Goal: Information Seeking & Learning: Learn about a topic

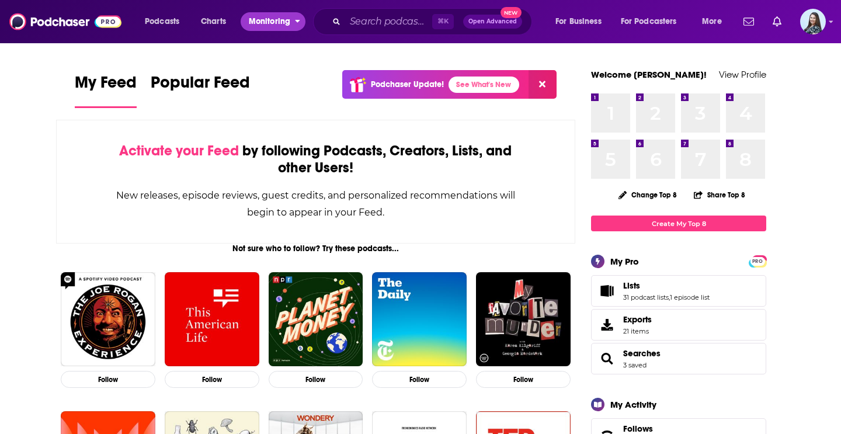
click at [283, 25] on span "Monitoring" at bounding box center [269, 21] width 41 height 16
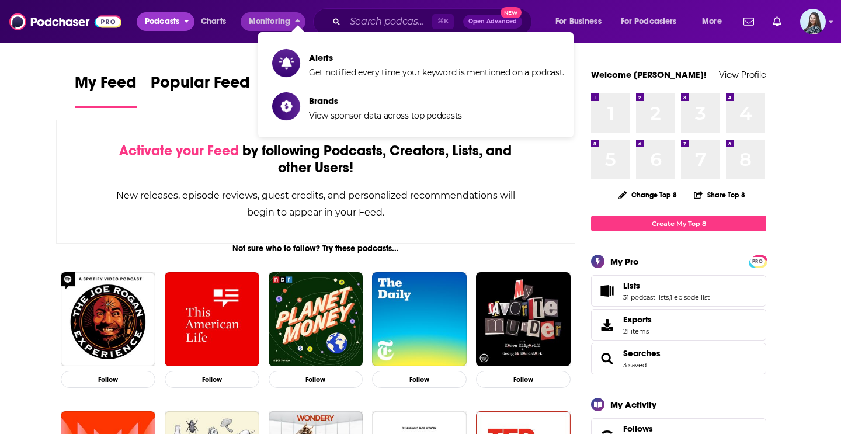
click at [178, 20] on span "Podcasts" at bounding box center [162, 21] width 34 height 16
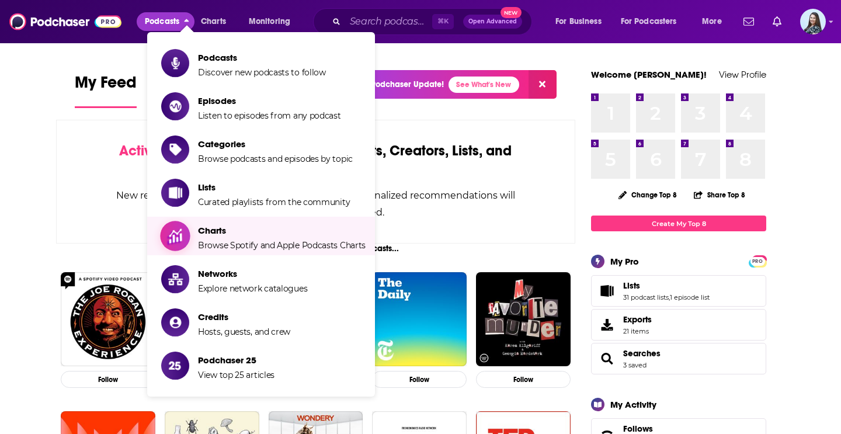
click at [244, 237] on span "Charts Browse Spotify and Apple Podcasts Charts" at bounding box center [282, 235] width 168 height 29
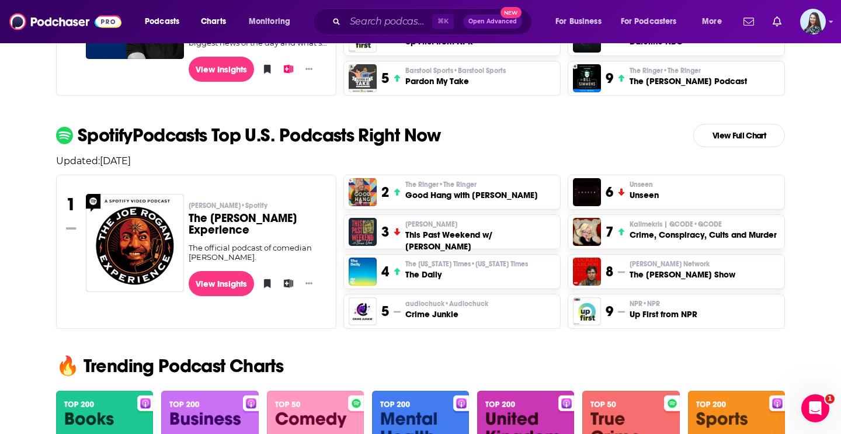
scroll to position [442, 0]
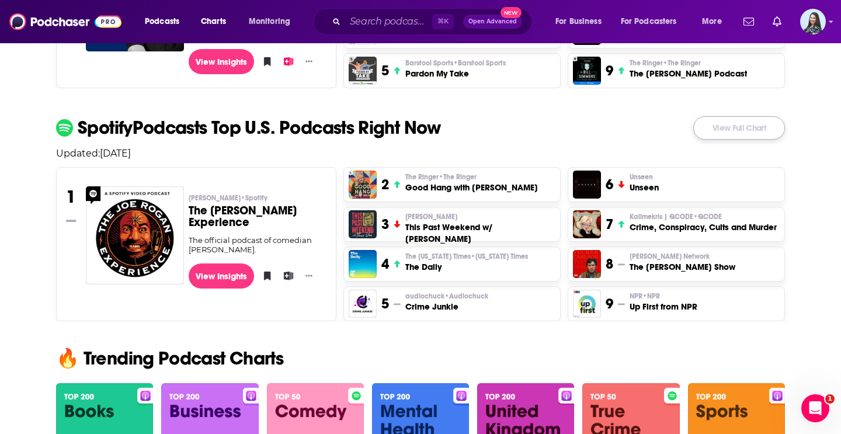
click at [765, 130] on link "View Full Chart" at bounding box center [740, 127] width 92 height 23
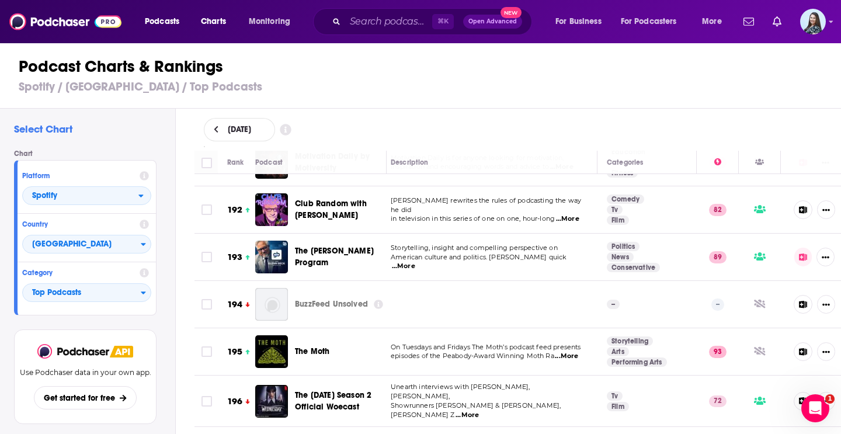
scroll to position [9269, 5]
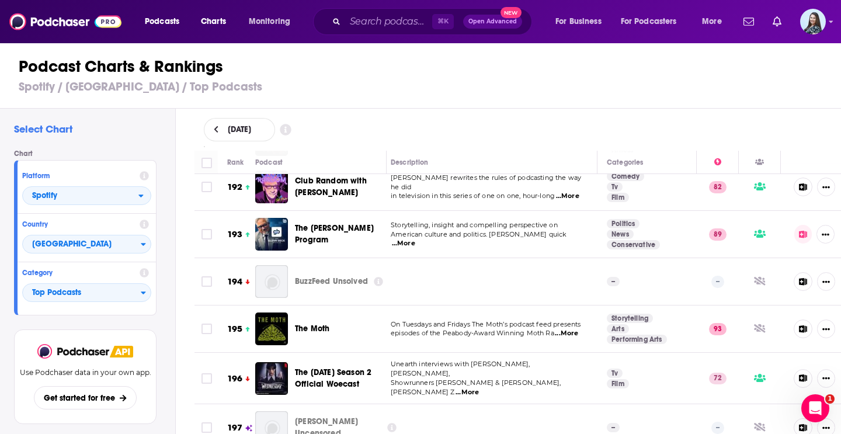
click at [342, 37] on div "Podcasts Charts Monitoring ⌘ K Open Advanced New For Business For Podcasters Mo…" at bounding box center [420, 21] width 841 height 43
click at [354, 19] on input "Search podcasts, credits, & more..." at bounding box center [388, 21] width 87 height 19
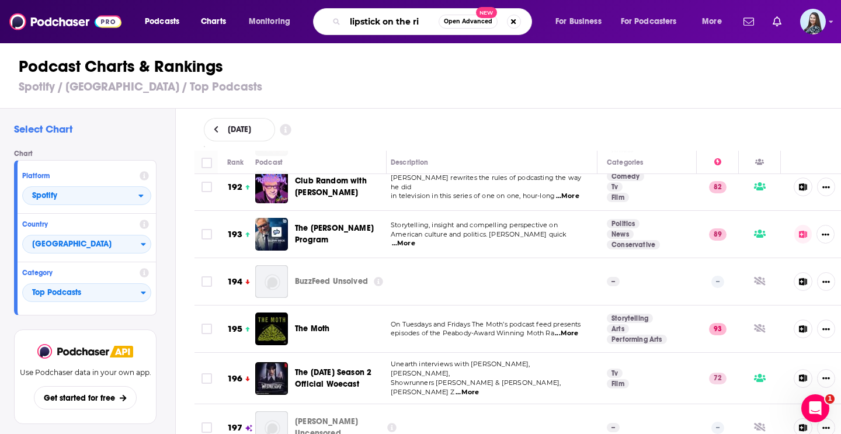
type input "lipstick on the rim"
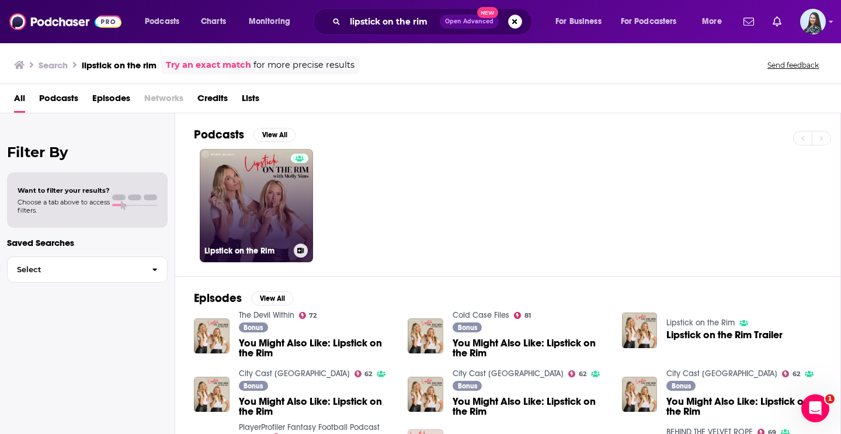
scroll to position [1, 0]
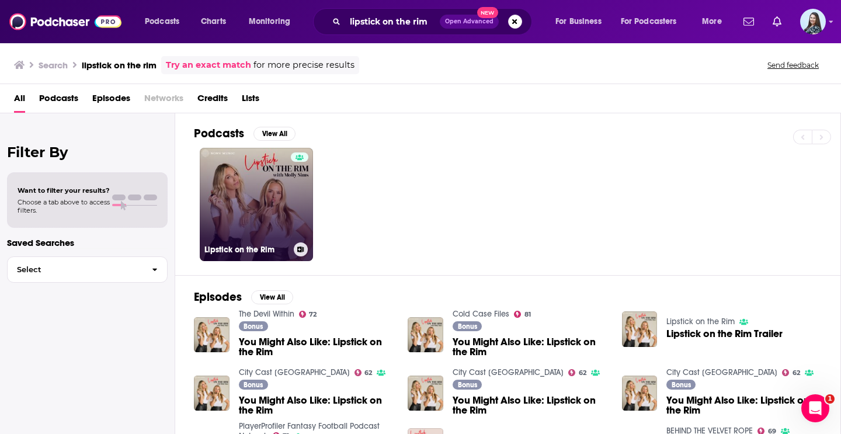
click at [266, 186] on link "Lipstick on the Rim" at bounding box center [256, 204] width 113 height 113
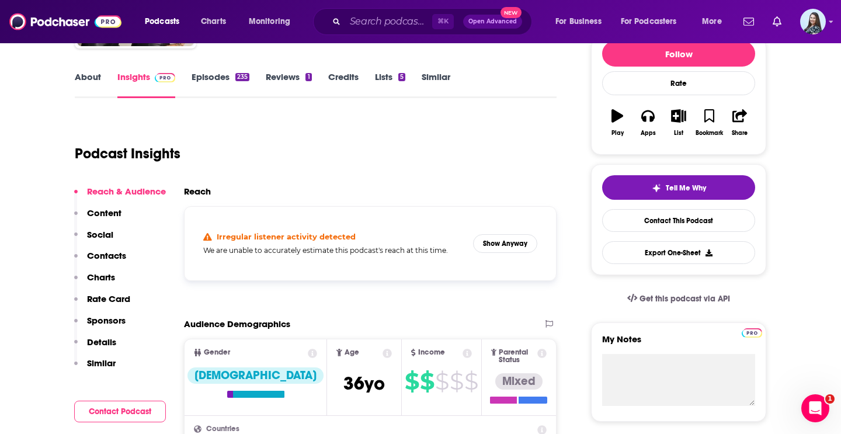
scroll to position [171, 0]
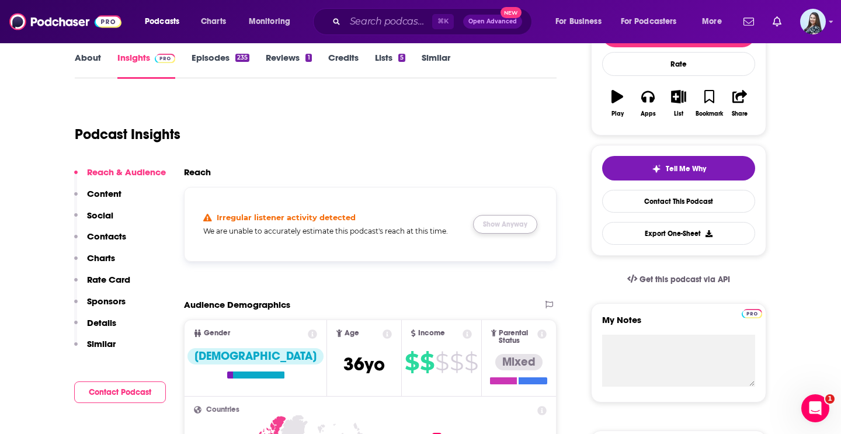
click at [500, 223] on button "Show Anyway" at bounding box center [505, 224] width 64 height 19
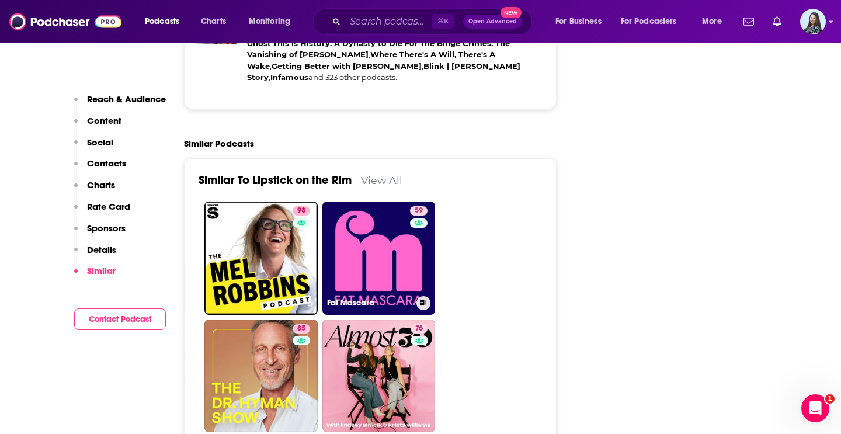
scroll to position [2192, 0]
click at [372, 174] on link "View All" at bounding box center [381, 180] width 41 height 12
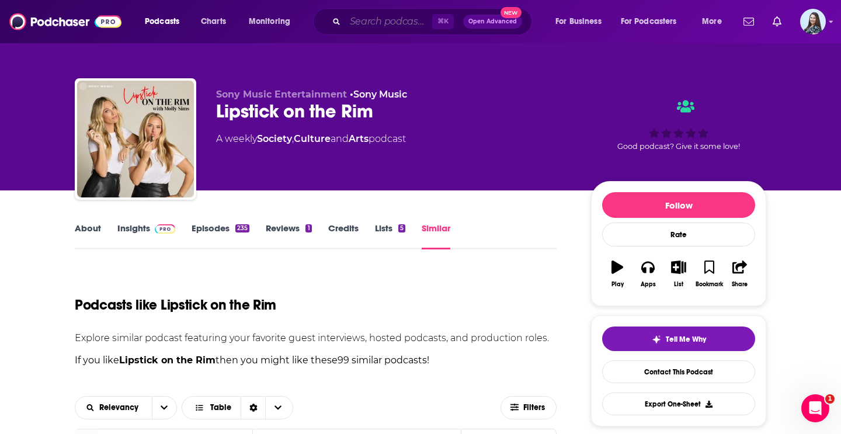
click at [407, 25] on input "Search podcasts, credits, & more..." at bounding box center [388, 21] width 87 height 19
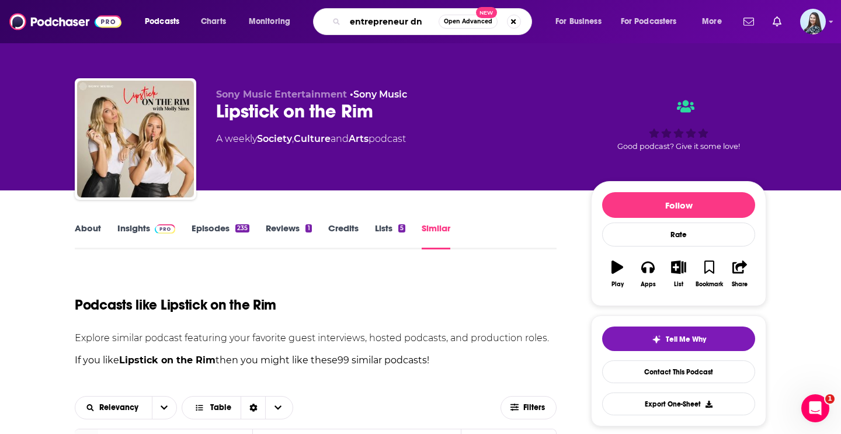
type input "entrepreneur dna"
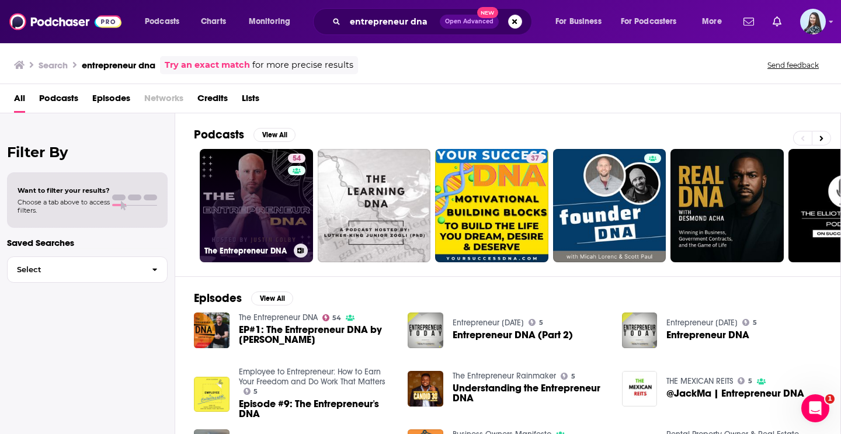
click at [270, 199] on link "54 The Entrepreneur DNA" at bounding box center [256, 205] width 113 height 113
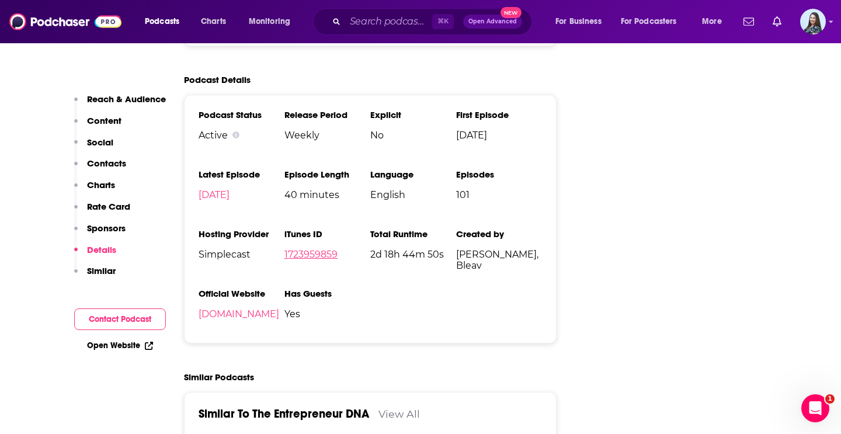
scroll to position [1602, 0]
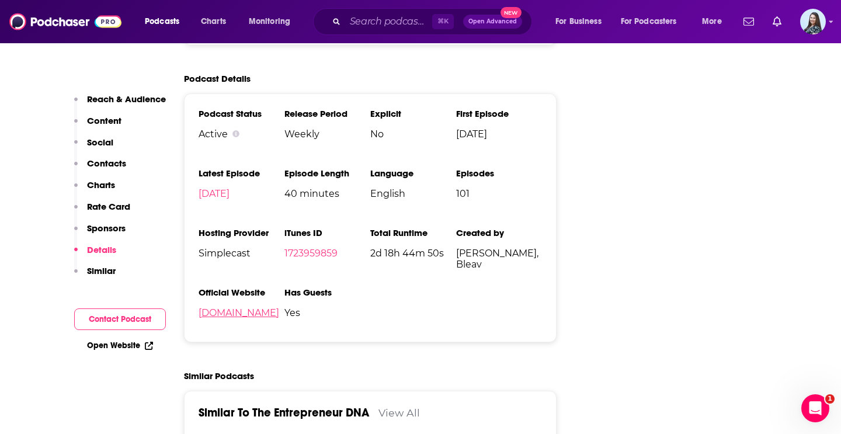
click at [221, 318] on link "[DOMAIN_NAME]" at bounding box center [239, 312] width 81 height 11
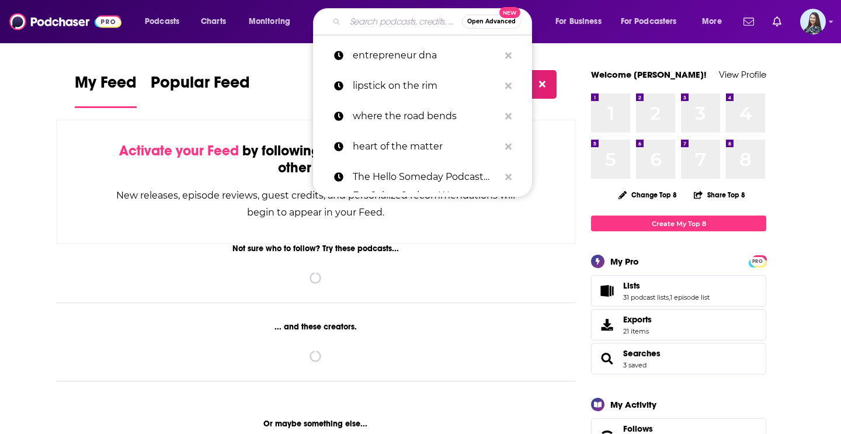
click at [361, 22] on input "Search podcasts, credits, & more..." at bounding box center [403, 21] width 117 height 19
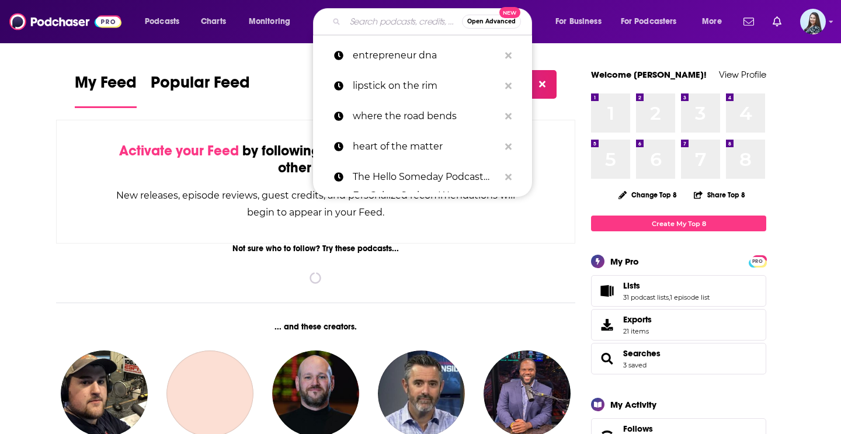
paste input "The Strategy Skills Podcast"
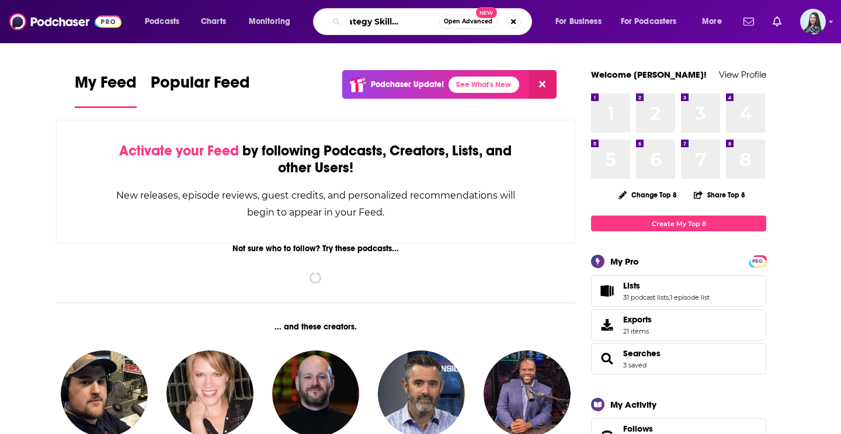
type input "The Strategy Skills Podcast"
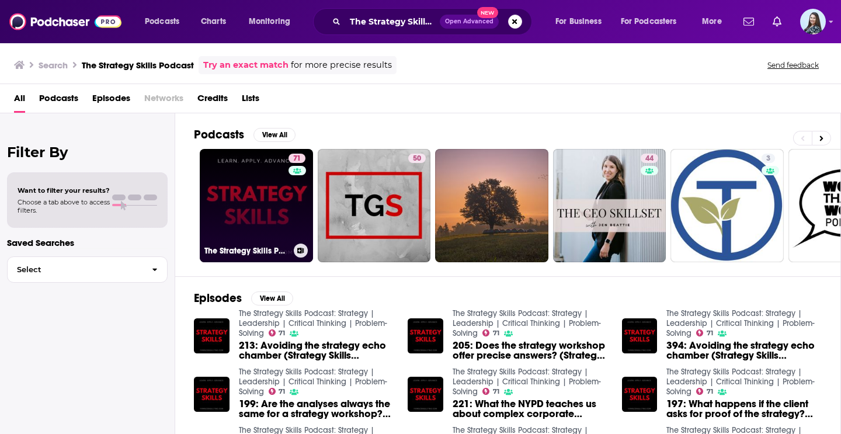
click at [265, 176] on link "71 The Strategy Skills Podcast: Strategy | Leadership | Critical Thinking | Pro…" at bounding box center [256, 205] width 113 height 113
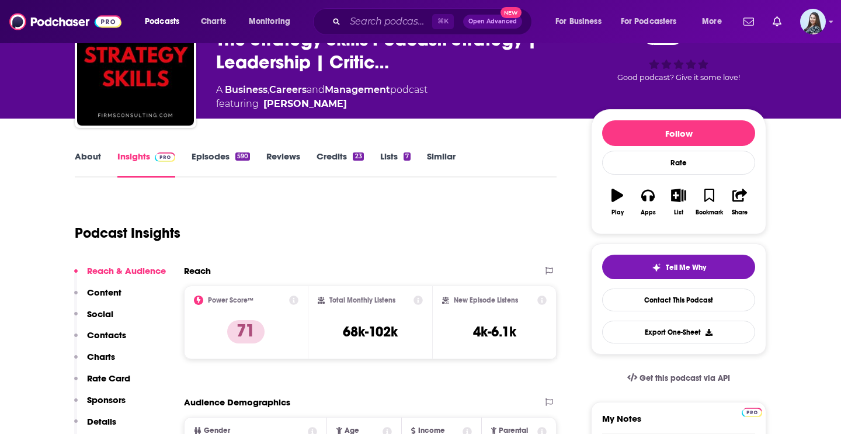
scroll to position [79, 0]
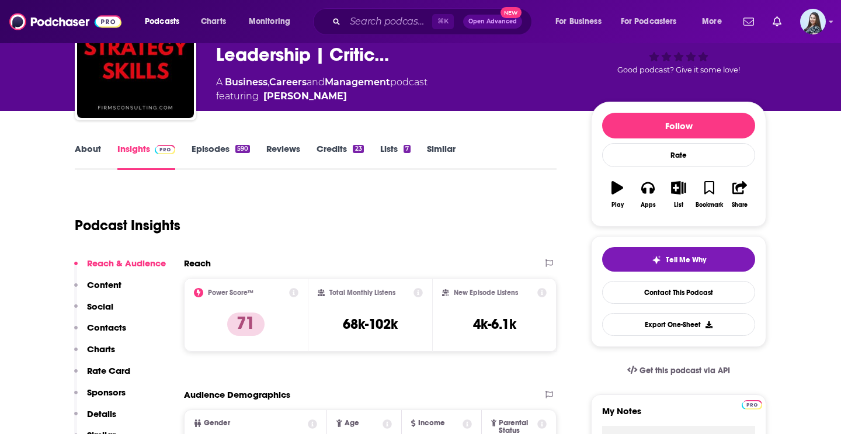
click at [381, 323] on h3 "68k-102k" at bounding box center [370, 325] width 55 height 18
copy div "68k-102k"
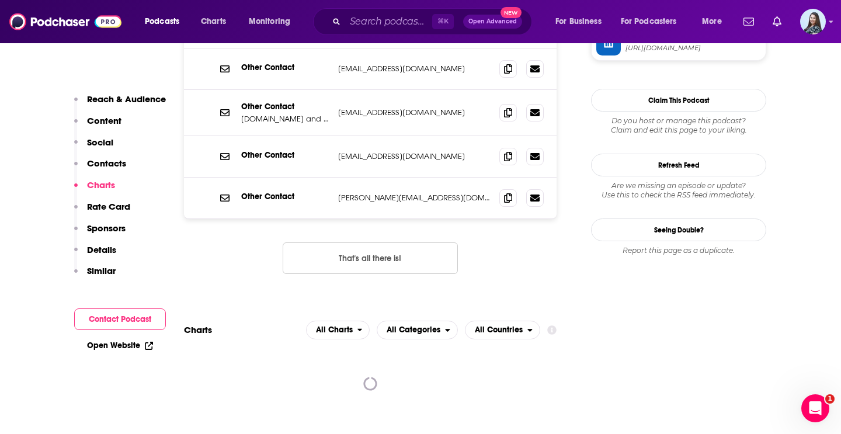
scroll to position [1278, 0]
